Goal: Use online tool/utility: Utilize a website feature to perform a specific function

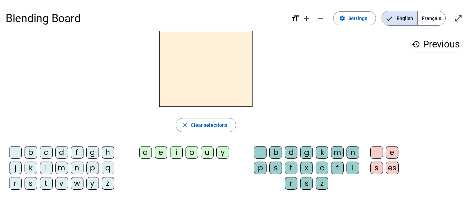
click at [30, 154] on div "b" at bounding box center [31, 152] width 13 height 13
click at [149, 154] on div "a" at bounding box center [145, 152] width 13 height 13
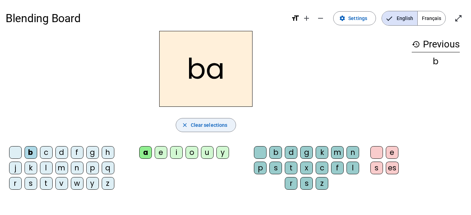
click at [195, 126] on span "Clear selections" at bounding box center [209, 125] width 37 height 8
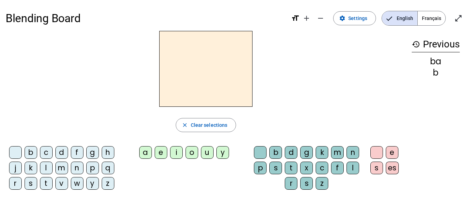
click at [63, 155] on div "d" at bounding box center [61, 152] width 13 height 13
click at [194, 153] on div "o" at bounding box center [191, 152] width 13 height 13
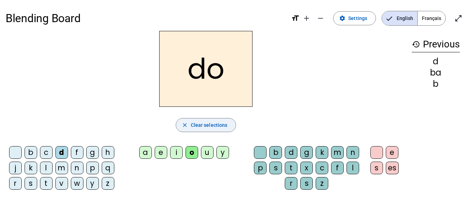
click at [200, 125] on span "Clear selections" at bounding box center [209, 125] width 37 height 8
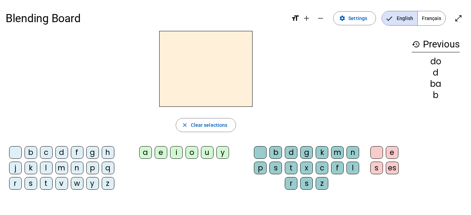
click at [44, 186] on div "t" at bounding box center [46, 183] width 13 height 13
click at [207, 152] on div "u" at bounding box center [207, 152] width 13 height 13
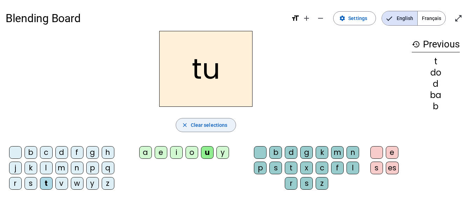
click at [206, 123] on span "Clear selections" at bounding box center [209, 125] width 37 height 8
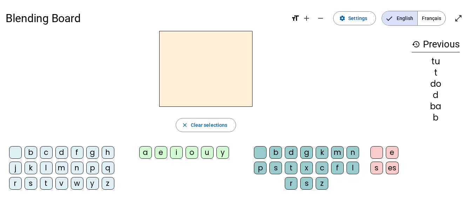
click at [63, 172] on div "m" at bounding box center [61, 167] width 13 height 13
click at [150, 155] on div "a" at bounding box center [145, 152] width 13 height 13
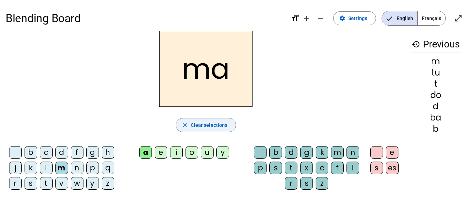
click at [203, 127] on span "Clear selections" at bounding box center [209, 125] width 37 height 8
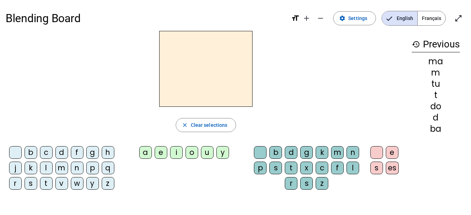
click at [45, 188] on div "t" at bounding box center [46, 183] width 13 height 13
click at [149, 155] on div "a" at bounding box center [145, 152] width 13 height 13
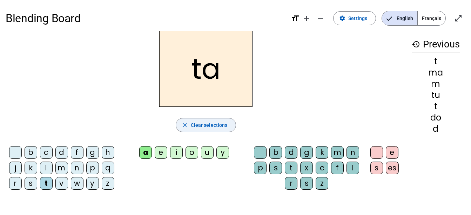
click at [211, 125] on span "Clear selections" at bounding box center [209, 125] width 37 height 8
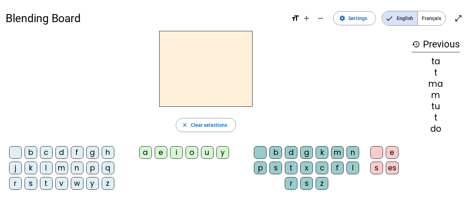
click at [46, 190] on letter-bubble "t" at bounding box center [47, 184] width 15 height 15
click at [149, 156] on div "a" at bounding box center [145, 152] width 13 height 13
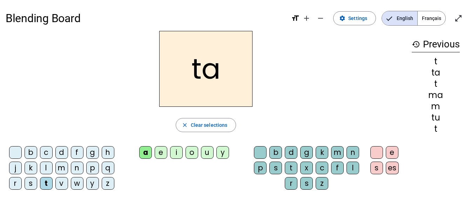
click at [274, 153] on div "b" at bounding box center [275, 152] width 13 height 13
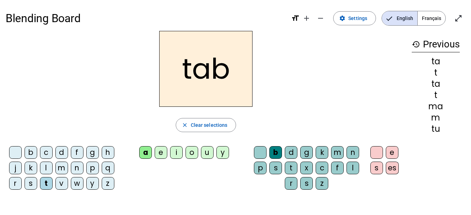
click at [348, 168] on div "l" at bounding box center [352, 167] width 13 height 13
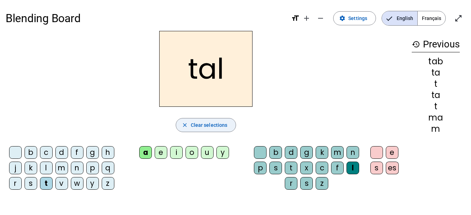
click at [220, 125] on span "Clear selections" at bounding box center [209, 125] width 37 height 8
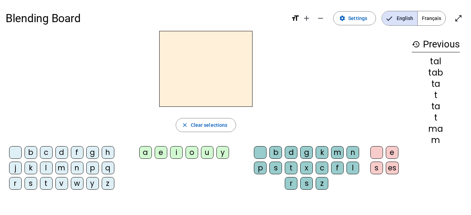
click at [45, 189] on div "t" at bounding box center [46, 183] width 13 height 13
click at [148, 154] on div "a" at bounding box center [145, 152] width 13 height 13
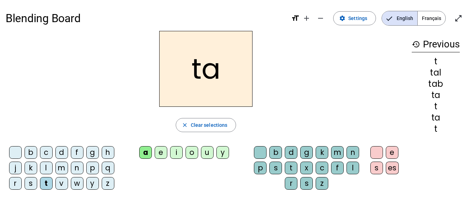
click at [35, 156] on div "b" at bounding box center [31, 152] width 13 height 13
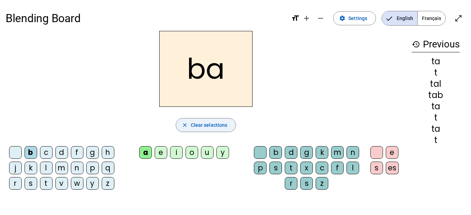
click at [203, 126] on span "Clear selections" at bounding box center [209, 125] width 37 height 8
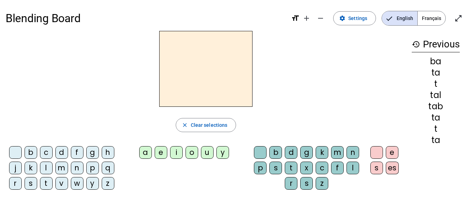
click at [46, 190] on letter-bubble "t" at bounding box center [47, 184] width 15 height 15
click at [150, 153] on div "a" at bounding box center [145, 152] width 13 height 13
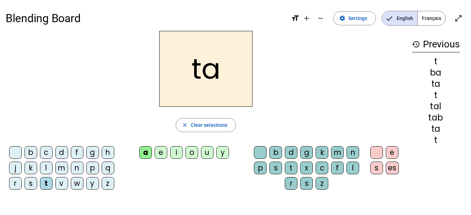
click at [274, 152] on div "b" at bounding box center [275, 152] width 13 height 13
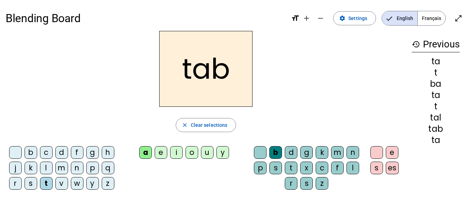
click at [350, 168] on div "l" at bounding box center [352, 167] width 13 height 13
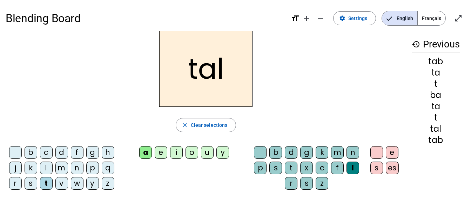
click at [389, 151] on div "e" at bounding box center [392, 152] width 13 height 13
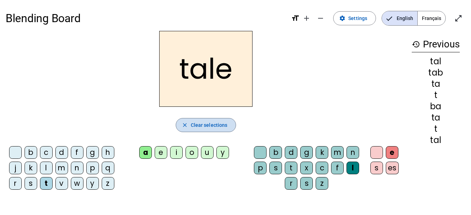
click at [206, 125] on span "Clear selections" at bounding box center [209, 125] width 37 height 8
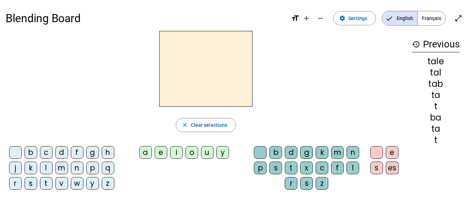
click at [97, 170] on div "p" at bounding box center [92, 167] width 13 height 13
click at [148, 153] on div "a" at bounding box center [145, 152] width 13 height 13
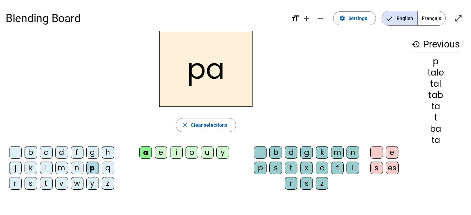
click at [259, 165] on div "p" at bounding box center [260, 167] width 13 height 13
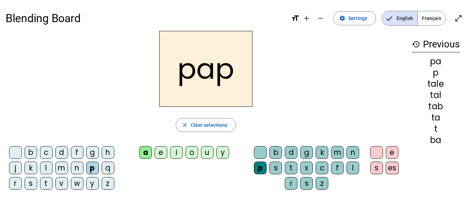
click at [151, 153] on div "a" at bounding box center [145, 152] width 13 height 13
click at [204, 128] on span "Clear selections" at bounding box center [209, 125] width 37 height 8
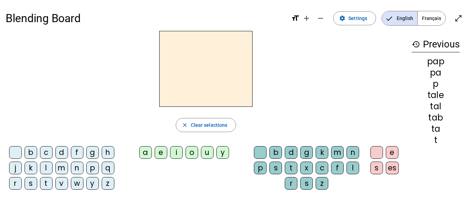
click at [94, 171] on div "p" at bounding box center [92, 167] width 13 height 13
click at [148, 153] on div "a" at bounding box center [145, 152] width 13 height 13
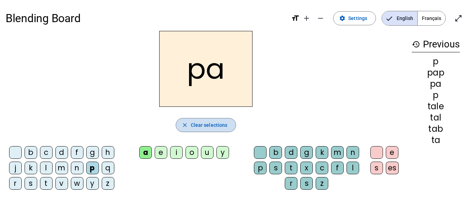
click at [198, 125] on span "Clear selections" at bounding box center [209, 125] width 37 height 8
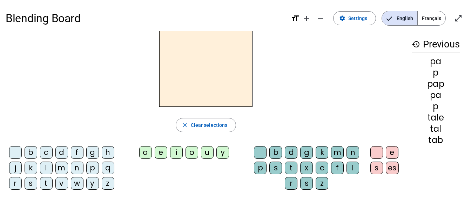
click at [30, 189] on letter-bubble "s" at bounding box center [32, 184] width 15 height 15
click at [151, 154] on div "a" at bounding box center [145, 152] width 13 height 13
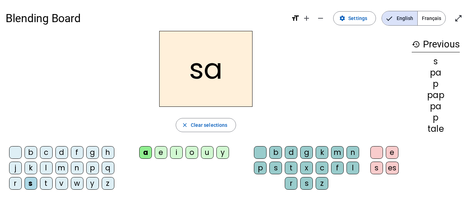
click at [337, 152] on div "m" at bounding box center [337, 152] width 13 height 13
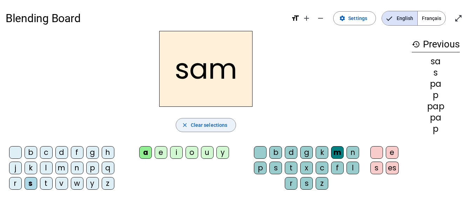
click at [202, 125] on span "Clear selections" at bounding box center [209, 125] width 37 height 8
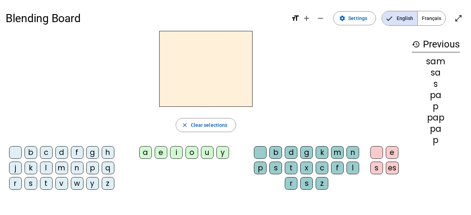
click at [65, 156] on div "d" at bounding box center [61, 152] width 13 height 13
click at [195, 156] on div "o" at bounding box center [191, 152] width 13 height 13
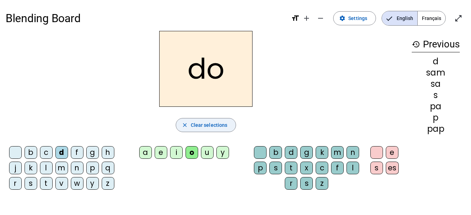
click at [200, 123] on span "Clear selections" at bounding box center [209, 125] width 37 height 8
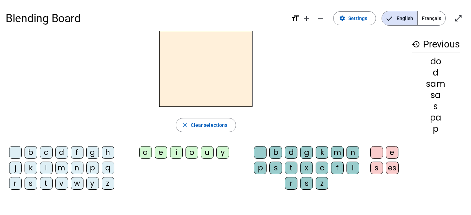
click at [63, 158] on letter-bubble "d" at bounding box center [62, 153] width 15 height 15
click at [207, 155] on div "u" at bounding box center [207, 152] width 13 height 13
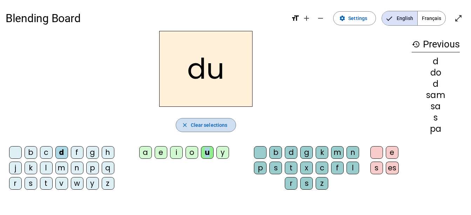
drag, startPoint x: 207, startPoint y: 155, endPoint x: 195, endPoint y: 125, distance: 32.1
click at [195, 125] on span "Clear selections" at bounding box center [209, 125] width 37 height 8
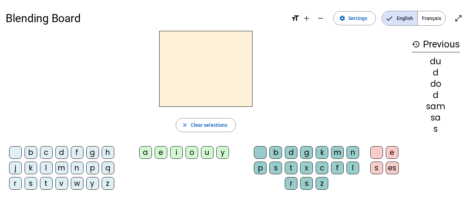
click at [67, 175] on letter-bubble "m" at bounding box center [62, 168] width 15 height 15
click at [193, 152] on div "o" at bounding box center [191, 152] width 13 height 13
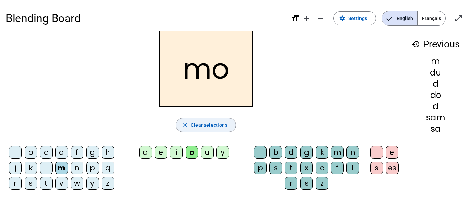
click at [196, 125] on span "Clear selections" at bounding box center [209, 125] width 37 height 8
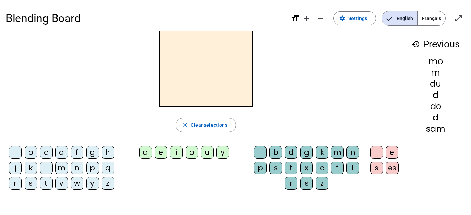
click at [97, 171] on div "p" at bounding box center [92, 167] width 13 height 13
click at [208, 154] on div "u" at bounding box center [207, 152] width 13 height 13
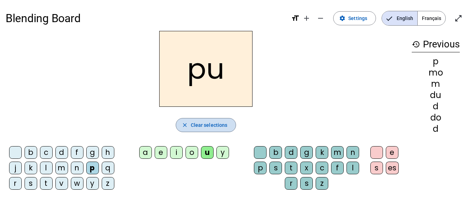
click at [197, 123] on span "Clear selections" at bounding box center [209, 125] width 37 height 8
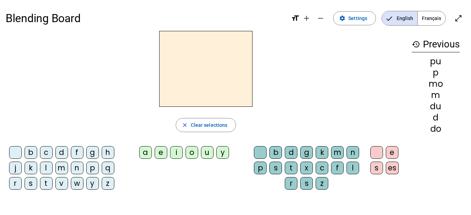
click at [32, 188] on div "s" at bounding box center [31, 183] width 13 height 13
click at [221, 152] on div "y" at bounding box center [222, 152] width 13 height 13
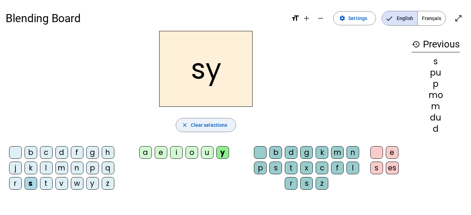
click at [199, 125] on span "Clear selections" at bounding box center [209, 125] width 37 height 8
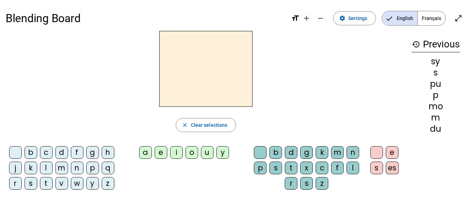
drag, startPoint x: 18, startPoint y: 191, endPoint x: 19, endPoint y: 187, distance: 3.9
click at [19, 187] on letter-bubble "r" at bounding box center [16, 184] width 15 height 15
click at [179, 153] on div "i" at bounding box center [176, 152] width 13 height 13
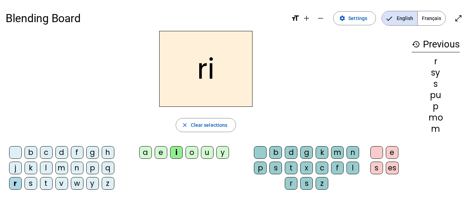
click at [322, 178] on div "z" at bounding box center [322, 183] width 13 height 13
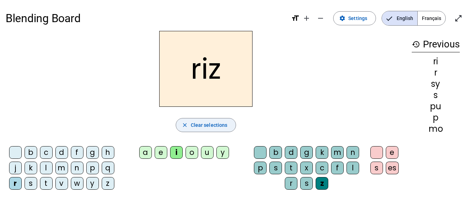
click at [205, 124] on span "Clear selections" at bounding box center [209, 125] width 37 height 8
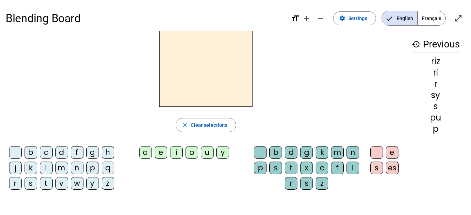
click at [79, 173] on letter-bubble "n" at bounding box center [78, 168] width 15 height 15
click at [194, 151] on div "o" at bounding box center [191, 152] width 13 height 13
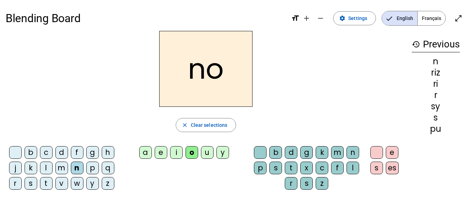
click at [352, 152] on div "n" at bounding box center [352, 152] width 13 height 13
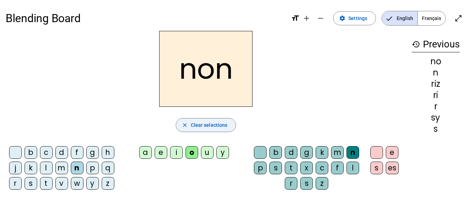
click at [207, 127] on span "Clear selections" at bounding box center [209, 125] width 37 height 8
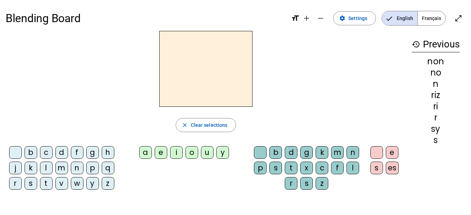
click at [193, 152] on div "o" at bounding box center [191, 152] width 13 height 13
click at [209, 154] on div "u" at bounding box center [207, 152] width 13 height 13
click at [183, 152] on letter-bubble "i" at bounding box center [177, 153] width 15 height 15
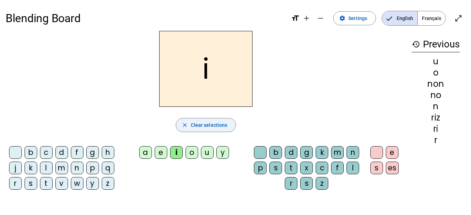
click at [195, 125] on span "Clear selections" at bounding box center [209, 125] width 37 height 8
